Goal: Transaction & Acquisition: Purchase product/service

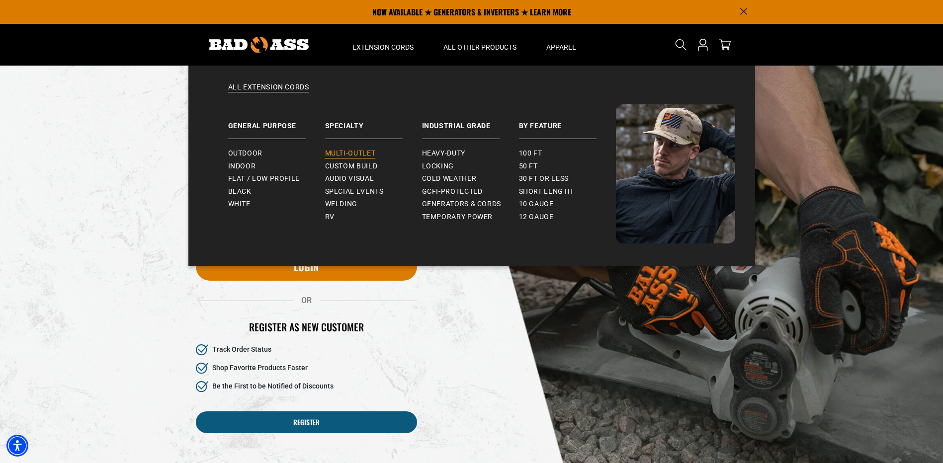
click at [342, 154] on span "Multi-Outlet" at bounding box center [350, 153] width 51 height 9
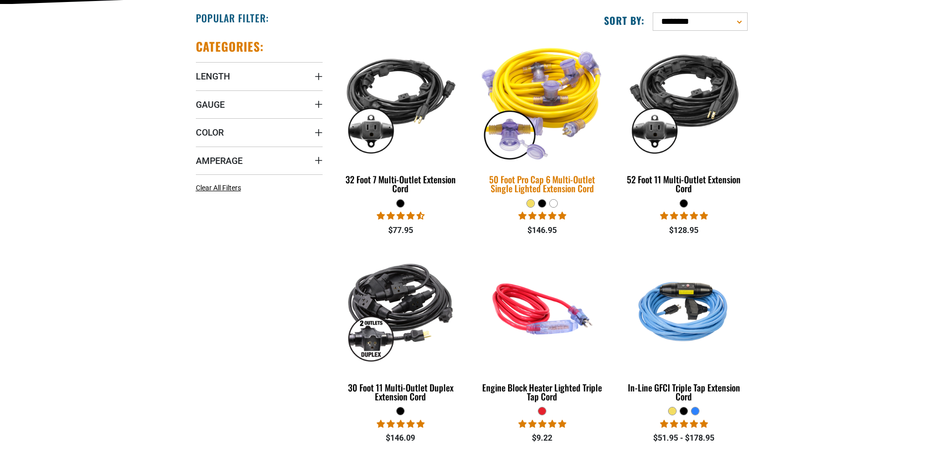
scroll to position [249, 0]
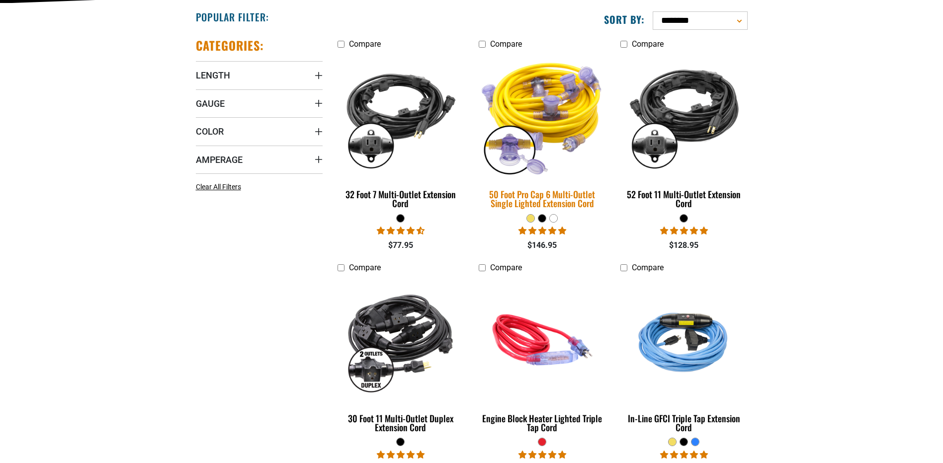
click at [487, 60] on img at bounding box center [542, 115] width 139 height 127
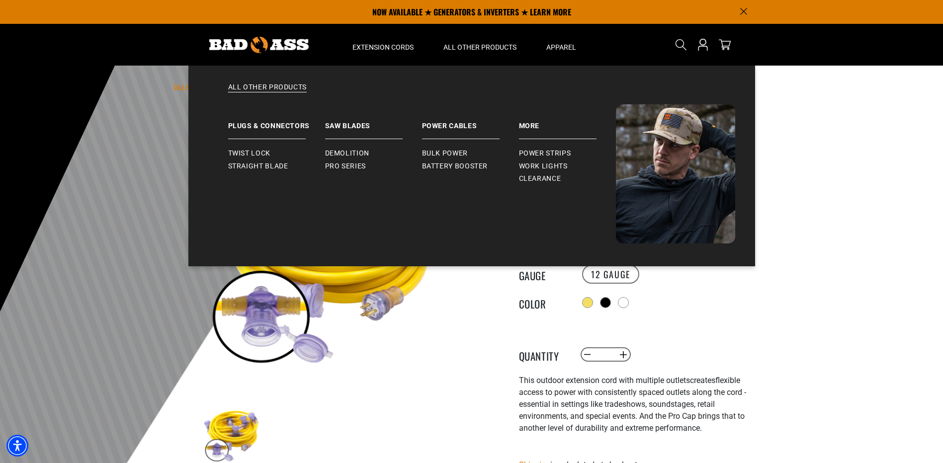
drag, startPoint x: 558, startPoint y: 176, endPoint x: 516, endPoint y: 175, distance: 41.3
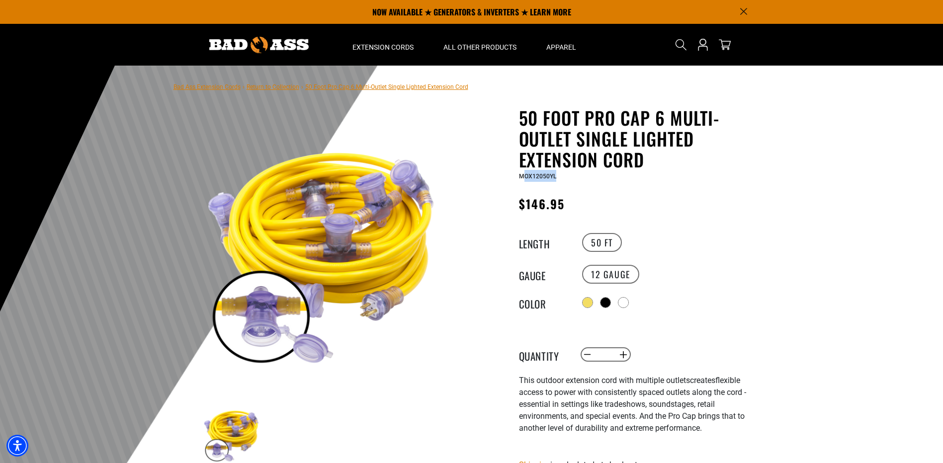
drag, startPoint x: 516, startPoint y: 175, endPoint x: 818, endPoint y: 251, distance: 311.0
click at [818, 251] on div at bounding box center [471, 309] width 943 height 487
drag, startPoint x: 561, startPoint y: 178, endPoint x: 513, endPoint y: 177, distance: 47.7
click at [513, 177] on div "50 Foot Pro Cap 6 Multi-Outlet Single Lighted Extension Cord 50 Foot Pro Cap 6 …" at bounding box center [620, 389] width 283 height 565
drag, startPoint x: 513, startPoint y: 177, endPoint x: 527, endPoint y: 176, distance: 14.0
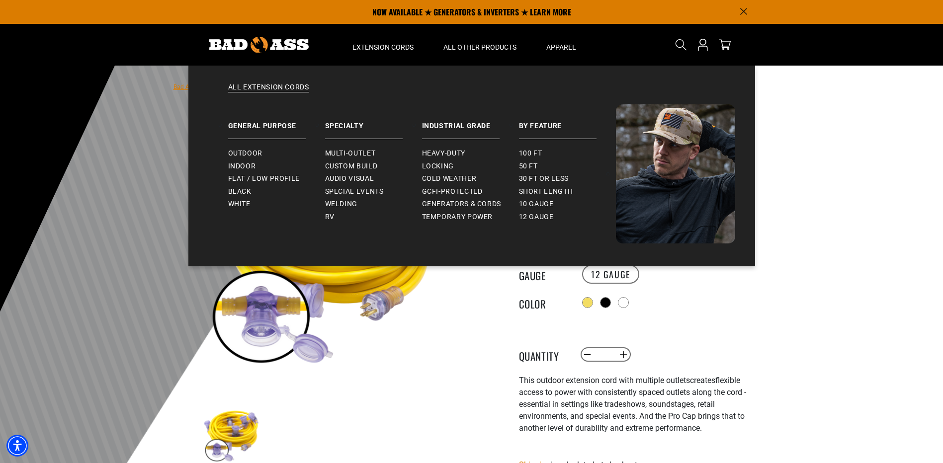
click at [445, 318] on main-product-gallery at bounding box center [322, 323] width 283 height 385
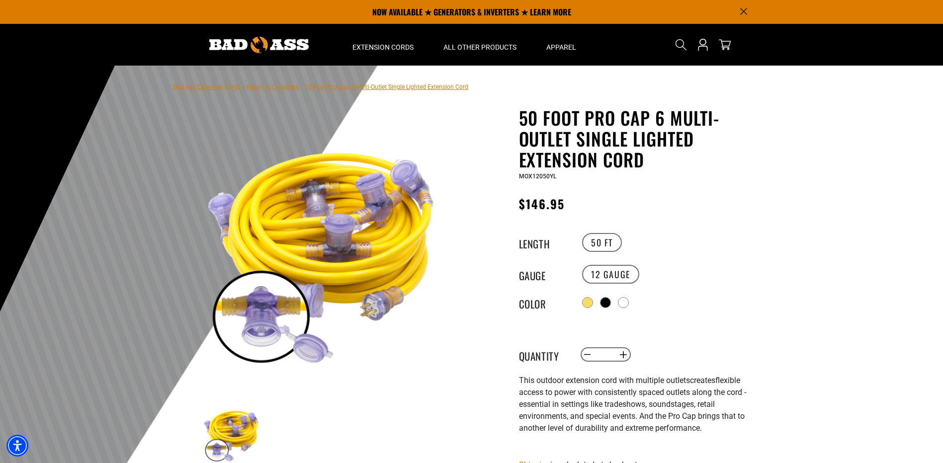
drag, startPoint x: 444, startPoint y: 316, endPoint x: 497, endPoint y: 306, distance: 54.0
click at [446, 314] on main-product-gallery at bounding box center [322, 323] width 283 height 385
click at [625, 299] on div at bounding box center [624, 304] width 10 height 10
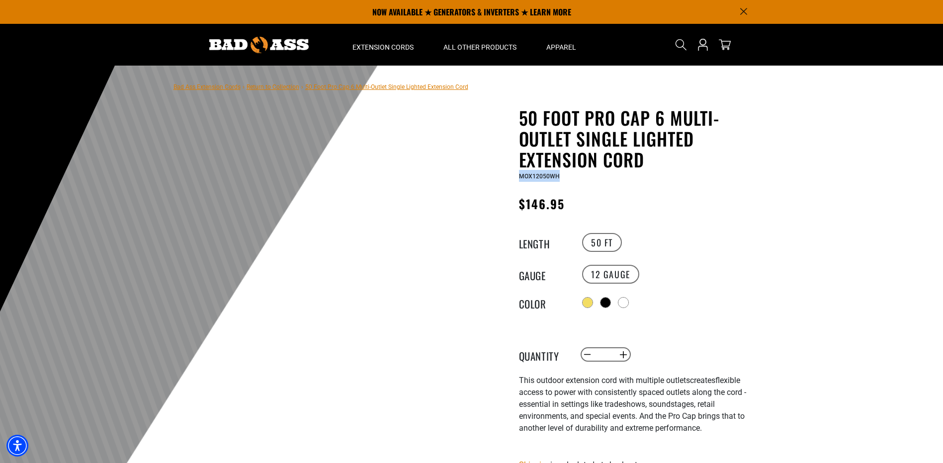
drag, startPoint x: 559, startPoint y: 178, endPoint x: 519, endPoint y: 181, distance: 40.4
click at [519, 181] on div "MOX12050WH" at bounding box center [641, 176] width 244 height 12
drag, startPoint x: 519, startPoint y: 181, endPoint x: 522, endPoint y: 176, distance: 5.7
copy span "MOX12050WH"
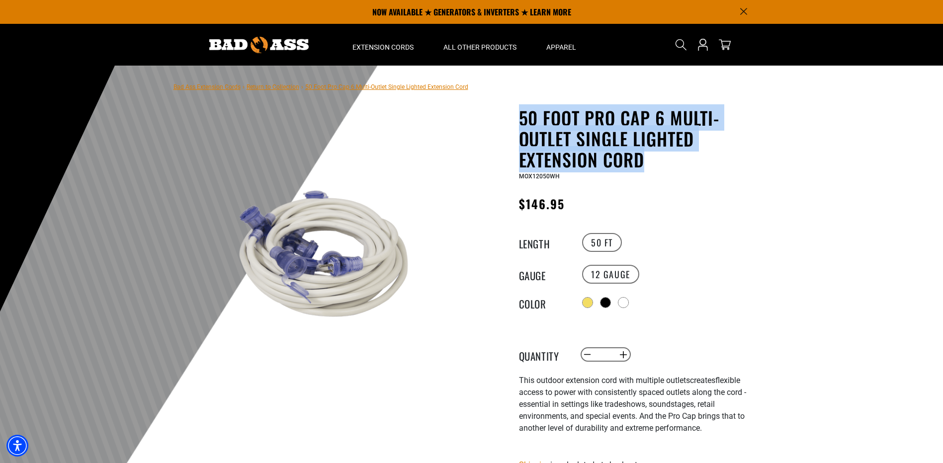
drag, startPoint x: 644, startPoint y: 162, endPoint x: 519, endPoint y: 122, distance: 131.1
click at [519, 122] on h1 "50 Foot Pro Cap 6 Multi-Outlet Single Lighted Extension Cord" at bounding box center [641, 138] width 244 height 63
drag, startPoint x: 519, startPoint y: 122, endPoint x: 536, endPoint y: 127, distance: 18.1
copy h1 "50 Foot Pro Cap 6 Multi-Outlet Single Lighted Extension Cord"
